Goal: Task Accomplishment & Management: Complete application form

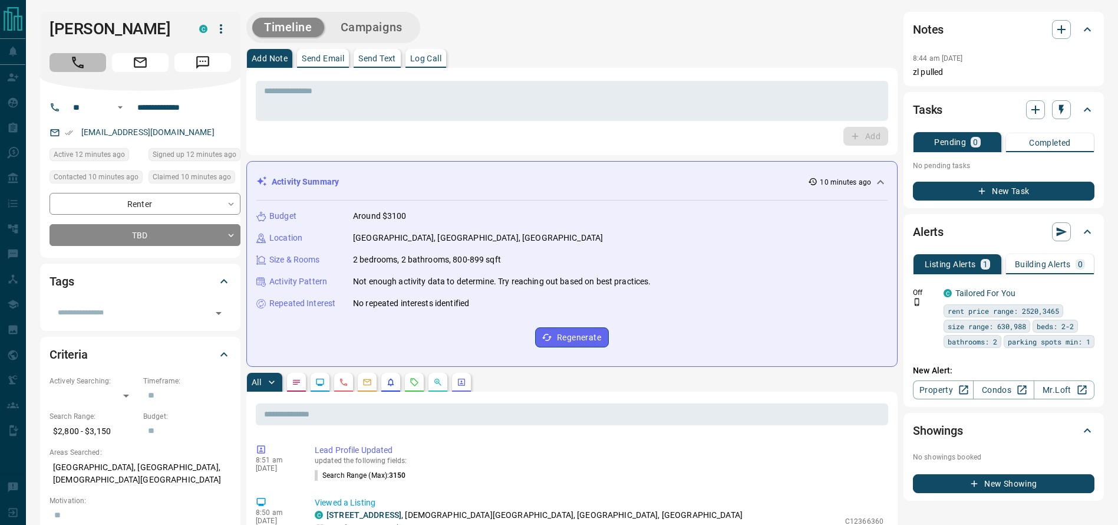
click at [72, 70] on icon "Call" at bounding box center [77, 62] width 15 height 15
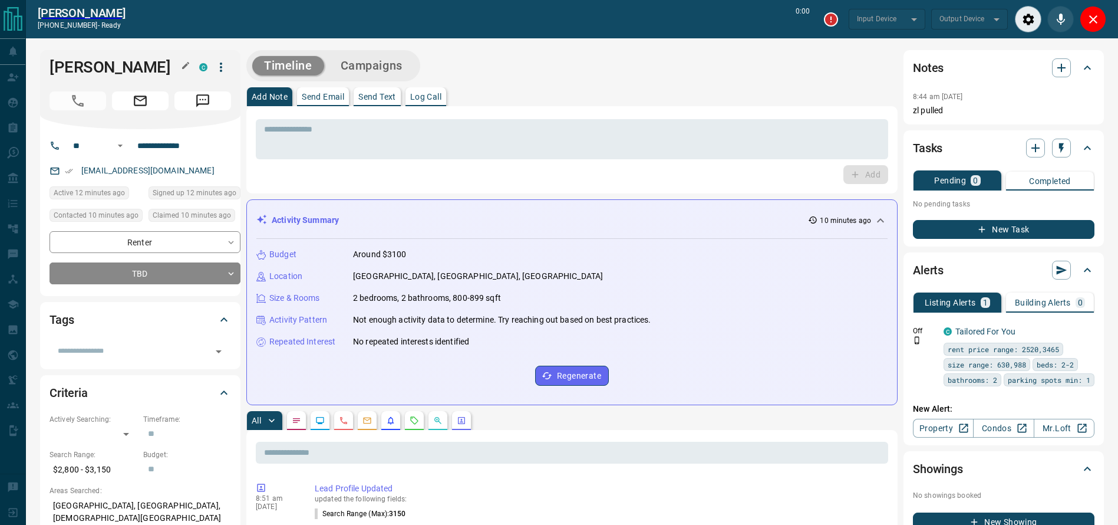
type input "*******"
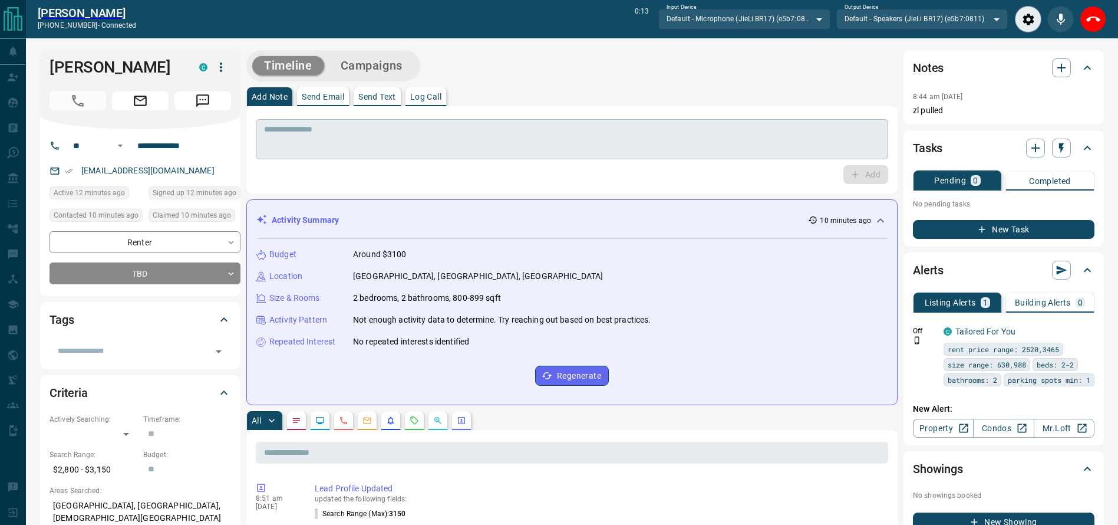
click at [478, 126] on textarea at bounding box center [572, 139] width 616 height 30
click at [1076, 18] on div at bounding box center [1060, 19] width 91 height 27
drag, startPoint x: 1083, startPoint y: 20, endPoint x: 1008, endPoint y: 21, distance: 74.9
click at [1084, 20] on button "Close" at bounding box center [1093, 19] width 27 height 27
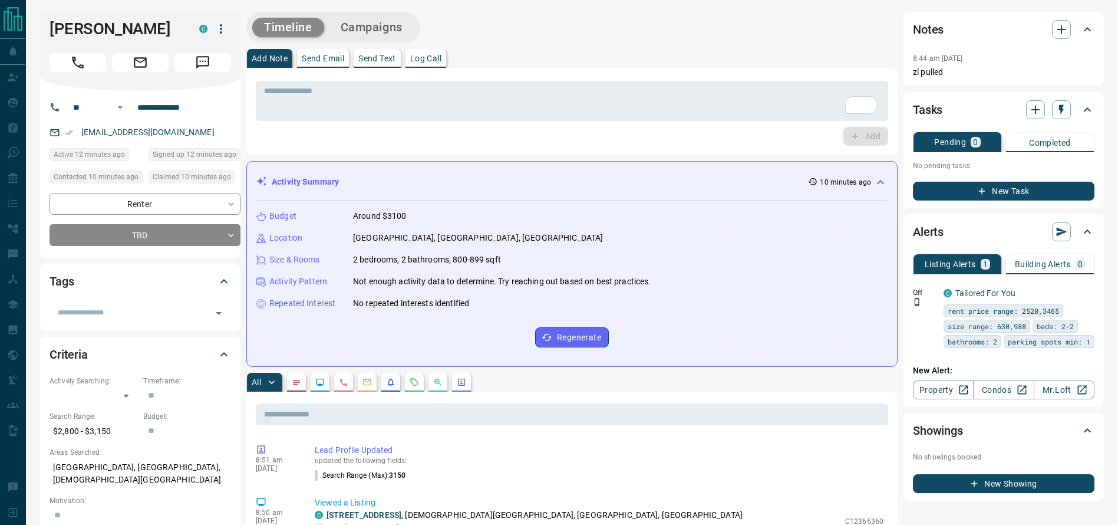
click at [686, 80] on div "* ​" at bounding box center [572, 99] width 632 height 44
click at [661, 112] on textarea "To enrich screen reader interactions, please activate Accessibility in Grammarl…" at bounding box center [572, 101] width 616 height 30
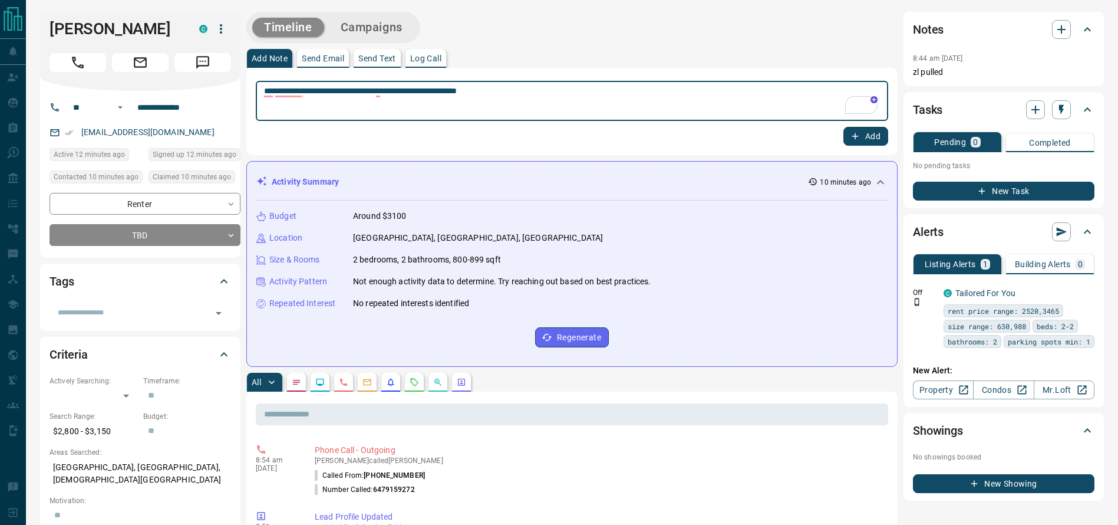
type textarea "**********"
click at [850, 145] on button "Add" at bounding box center [865, 136] width 45 height 19
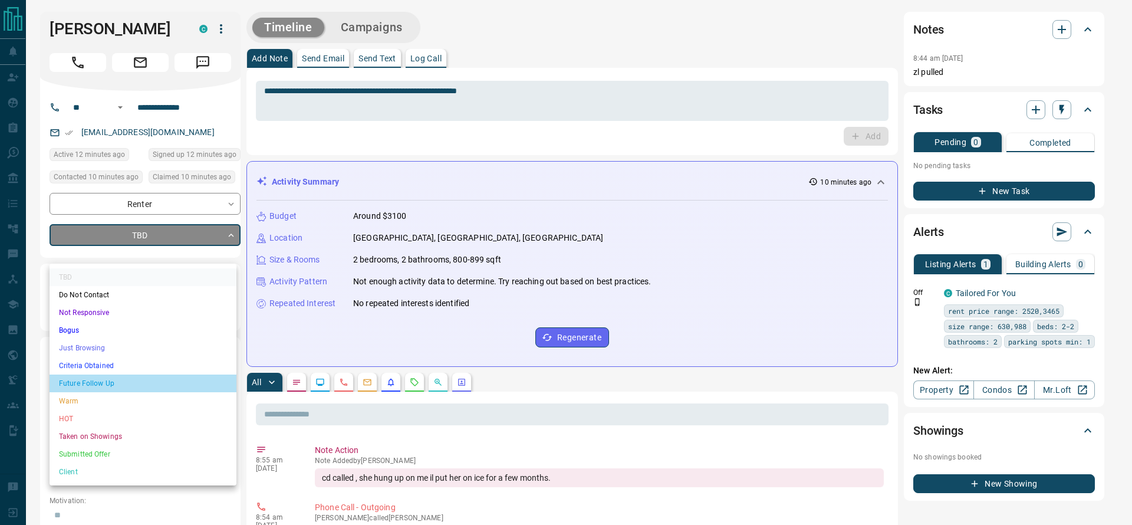
click at [141, 387] on li "Future Follow Up" at bounding box center [143, 383] width 187 height 18
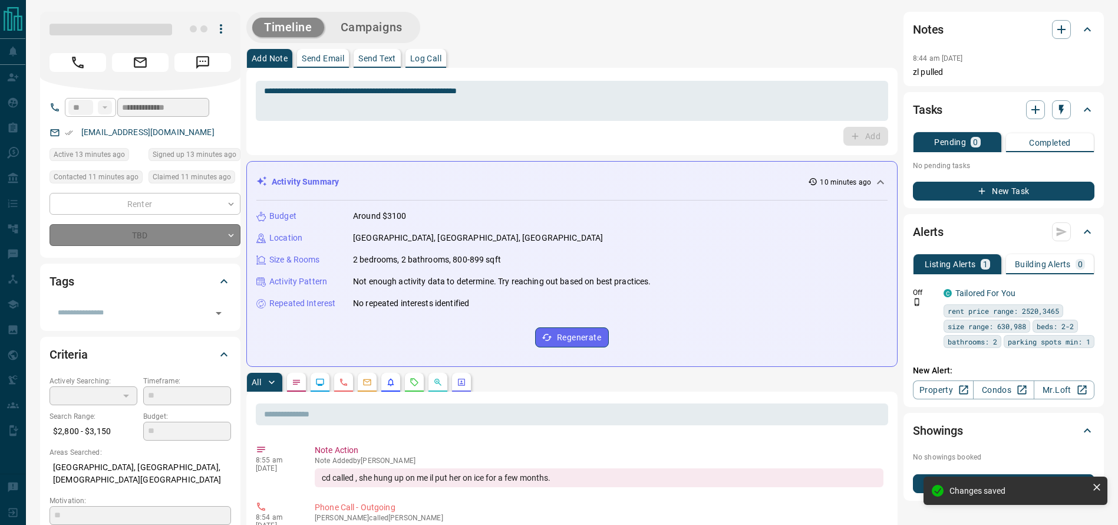
type input "*"
